Goal: Task Accomplishment & Management: Complete application form

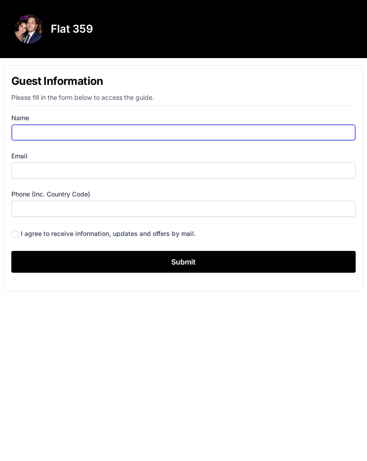
click at [28, 132] on input "Name" at bounding box center [183, 132] width 345 height 16
type input "[PERSON_NAME]"
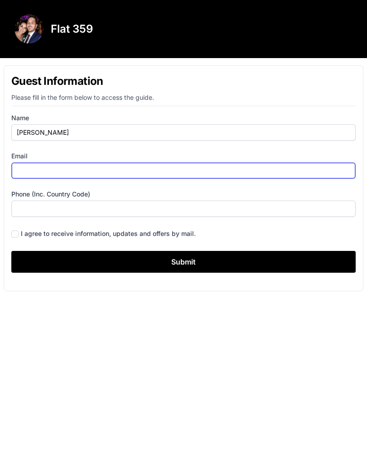
click at [35, 166] on input "Email" at bounding box center [183, 170] width 345 height 16
type input "[EMAIL_ADDRESS][DOMAIN_NAME]"
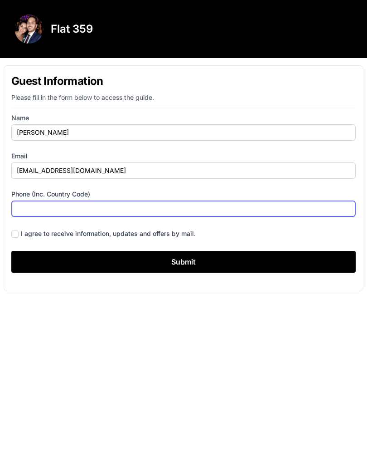
click at [29, 207] on input "Phone (inc. country code)" at bounding box center [183, 208] width 345 height 16
type input "610400960153"
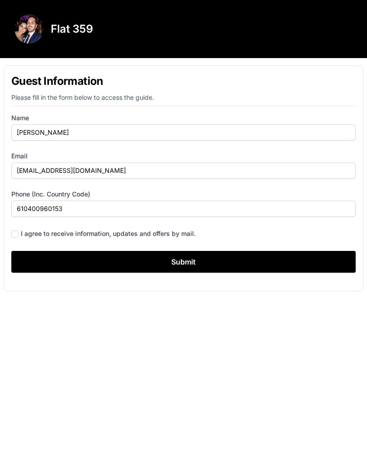
click at [17, 234] on input "checkbox" at bounding box center [14, 233] width 7 height 7
checkbox input "true"
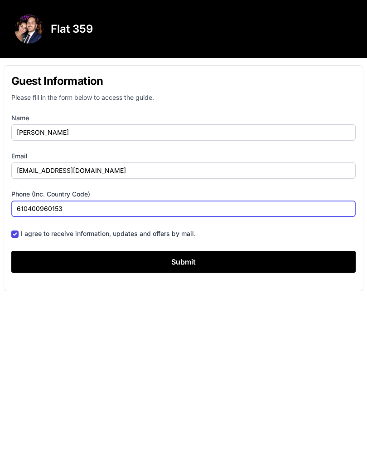
click at [70, 210] on input "610400960153" at bounding box center [183, 208] width 345 height 16
type input "0011 61 0400960153"
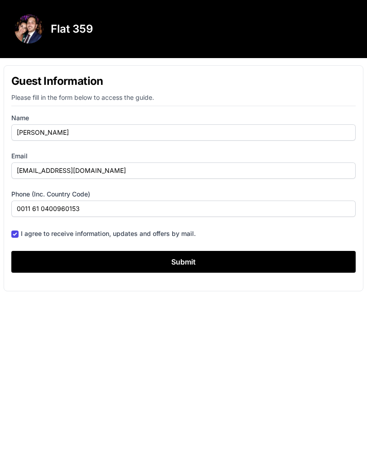
click at [180, 258] on input "Submit" at bounding box center [183, 262] width 345 height 22
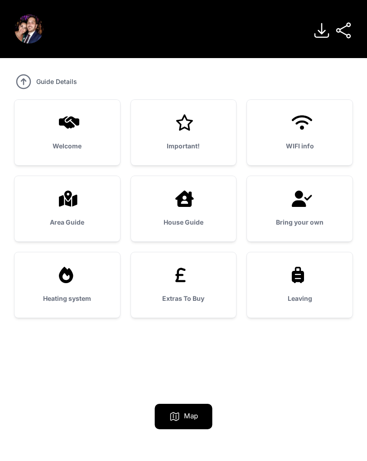
click at [186, 205] on icon at bounding box center [185, 198] width 18 height 16
